Goal: Task Accomplishment & Management: Use online tool/utility

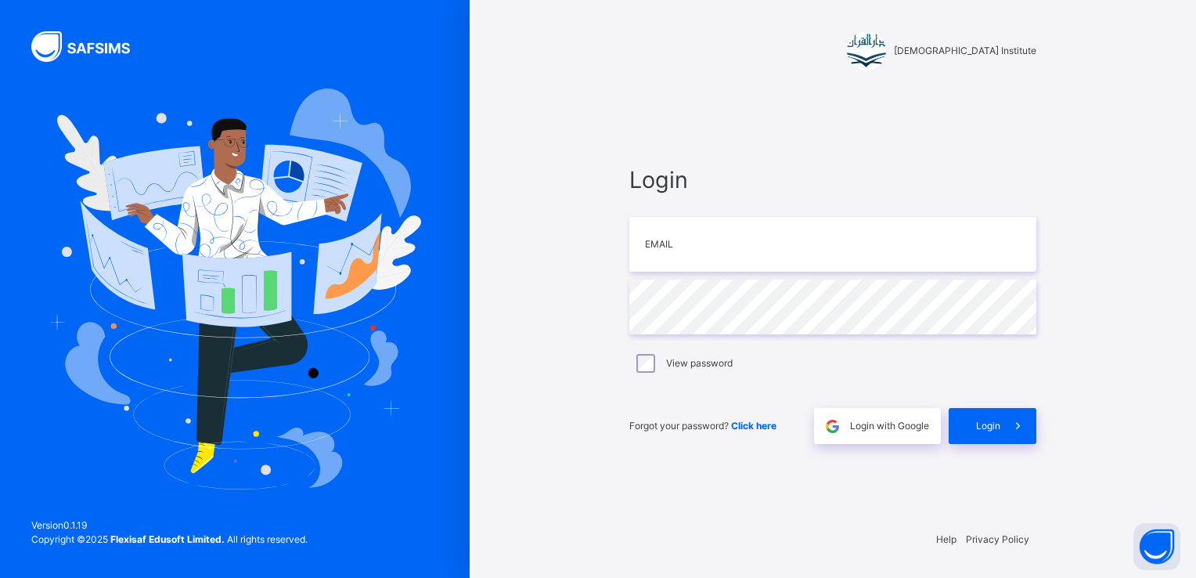
click at [989, 428] on span "Login" at bounding box center [988, 426] width 24 height 14
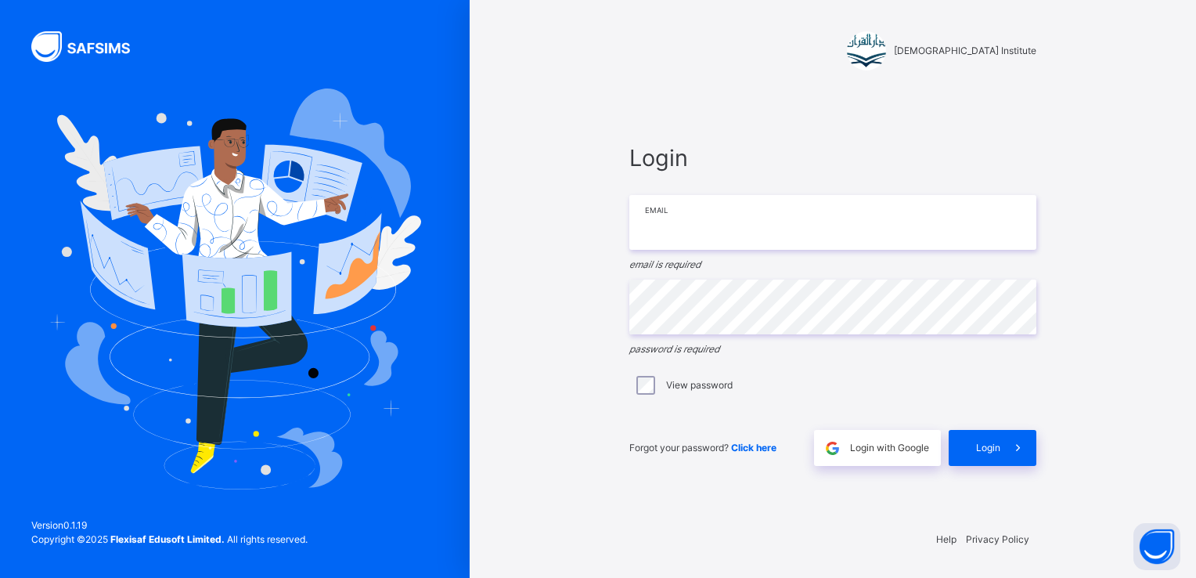
click at [771, 227] on input "email" at bounding box center [832, 222] width 407 height 55
type input "**********"
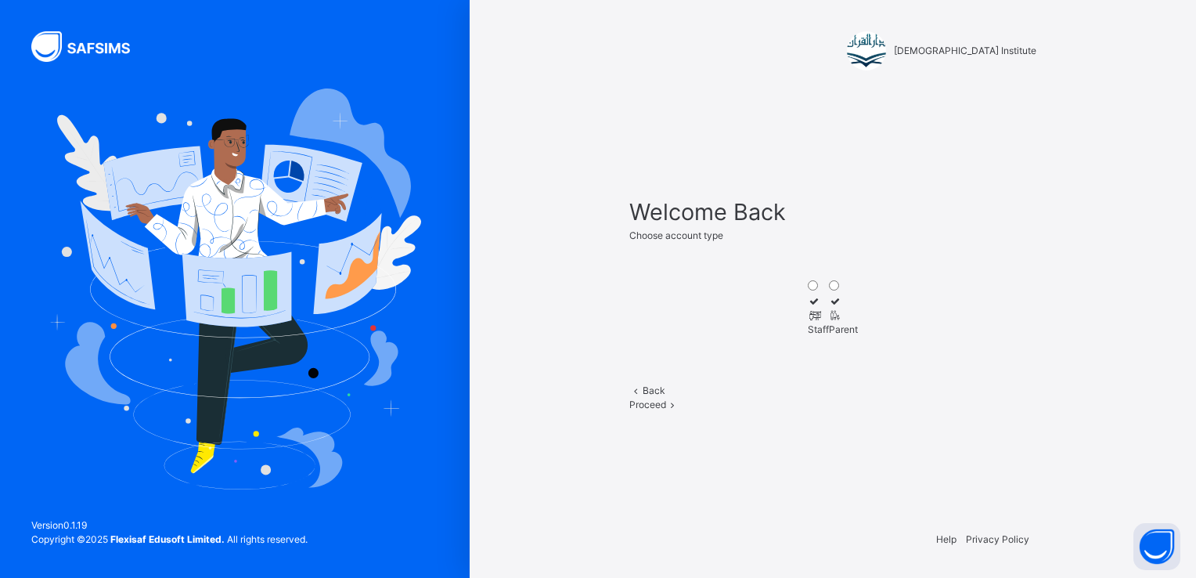
click at [808, 309] on icon at bounding box center [814, 315] width 13 height 12
click at [666, 410] on span "Proceed" at bounding box center [647, 404] width 37 height 12
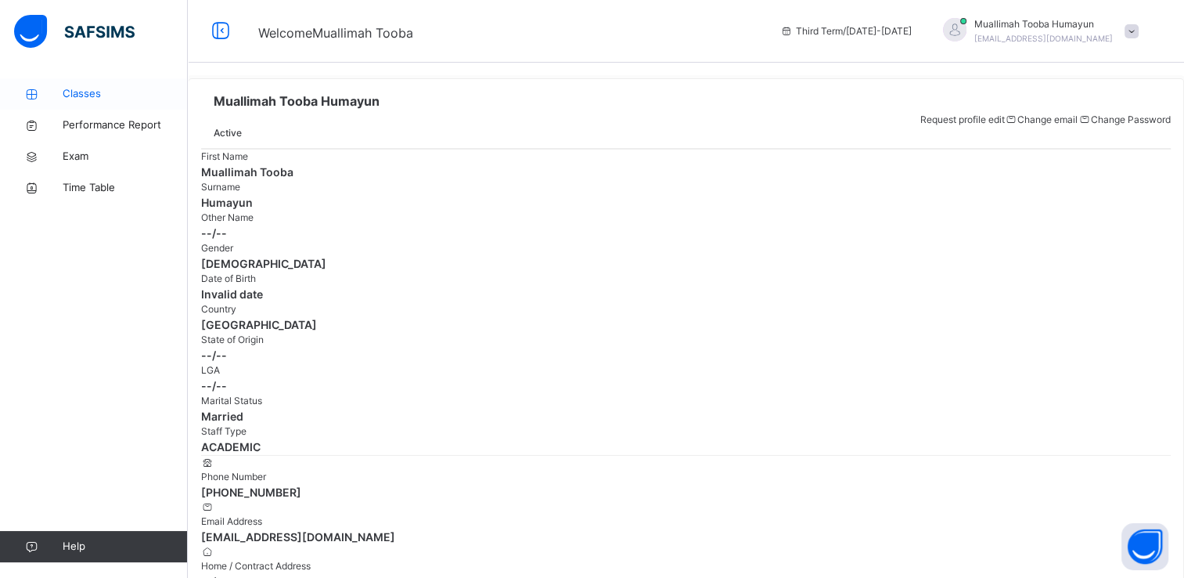
click at [75, 92] on span "Classes" at bounding box center [125, 94] width 125 height 16
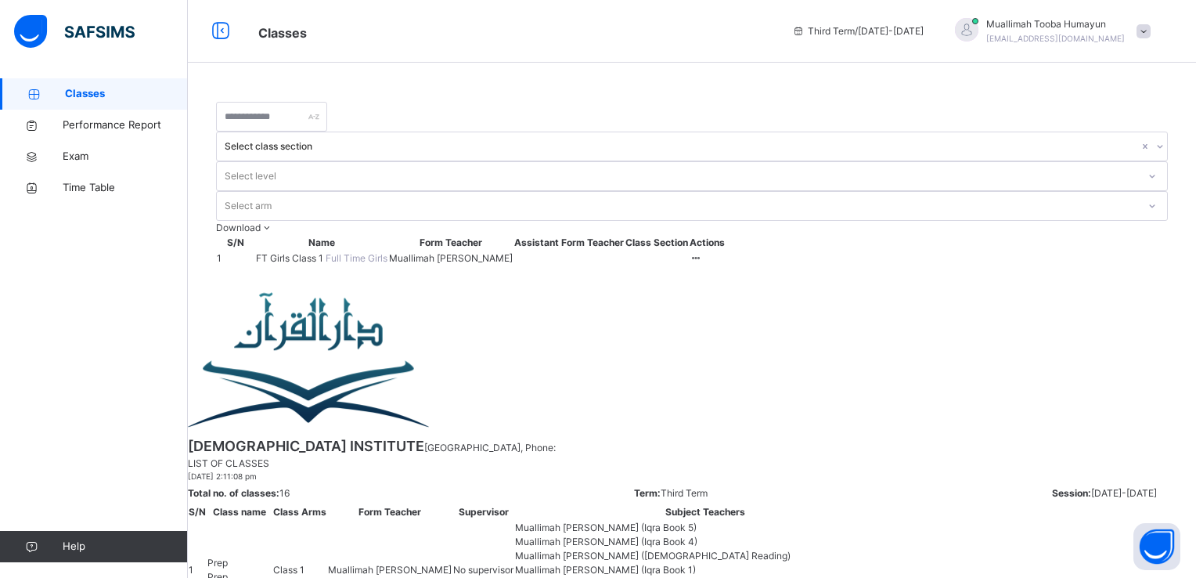
click at [294, 252] on span "FT Girls Class 1" at bounding box center [291, 258] width 70 height 12
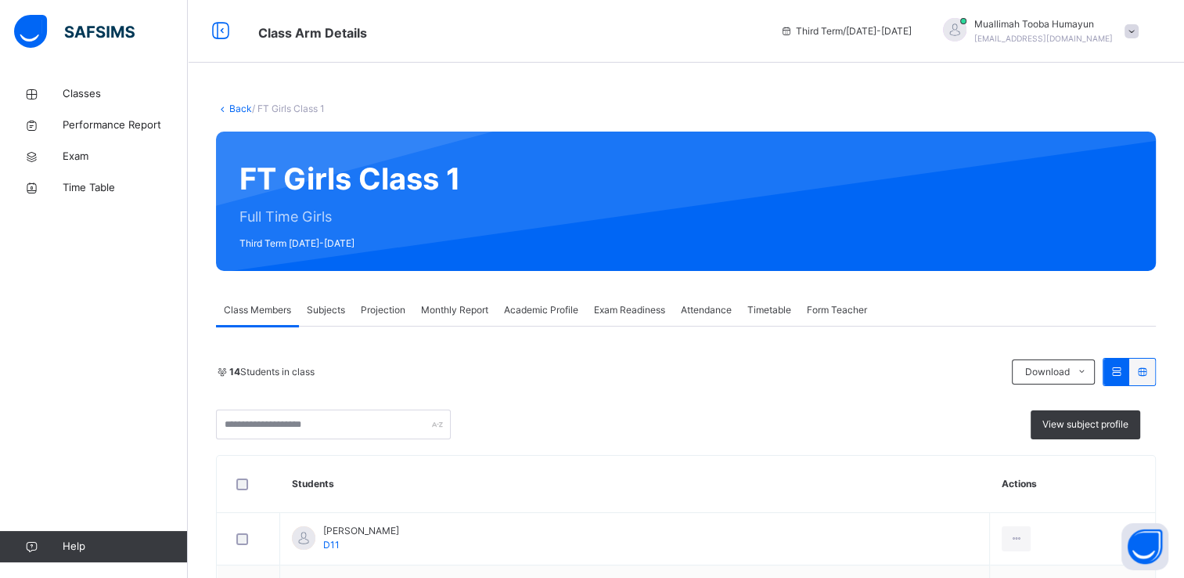
click at [708, 308] on span "Attendance" at bounding box center [706, 310] width 51 height 14
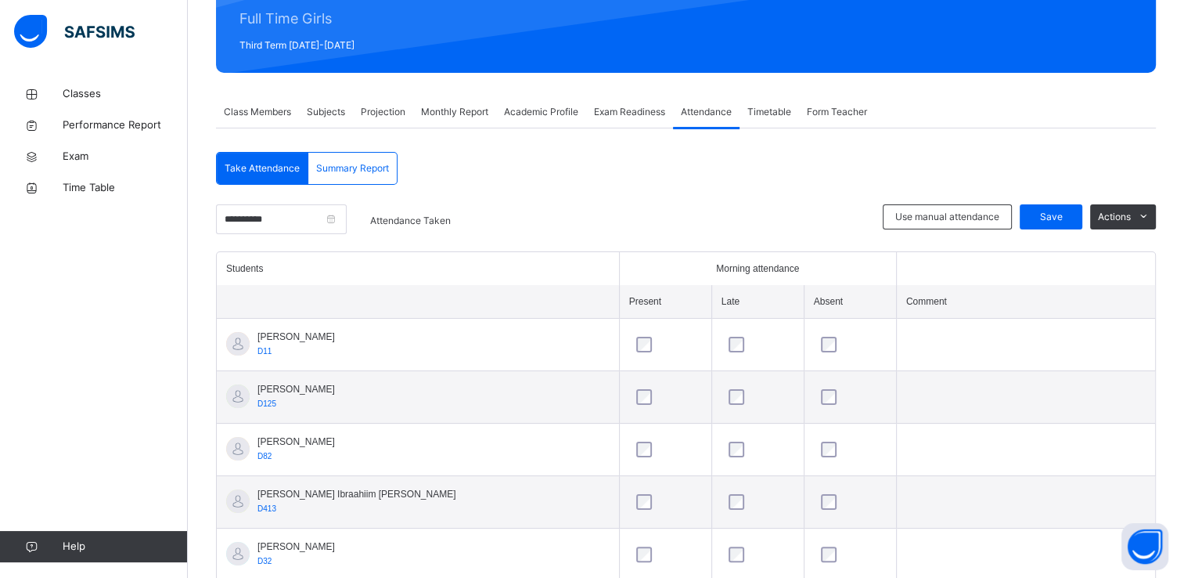
scroll to position [186, 0]
